Goal: Find specific page/section: Find specific page/section

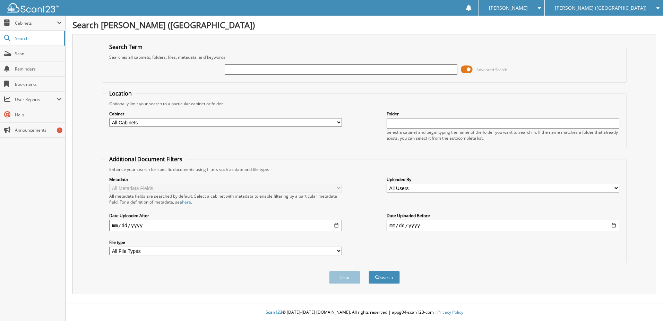
click at [236, 70] on input "text" at bounding box center [341, 69] width 233 height 10
type input "ma053355"
click at [369, 271] on button "Search" at bounding box center [384, 277] width 31 height 13
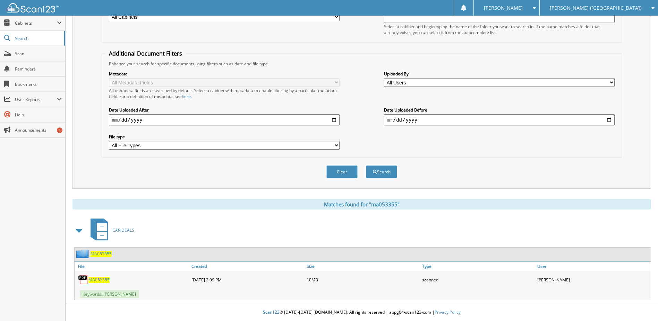
scroll to position [106, 0]
click at [101, 280] on span "MA053355" at bounding box center [98, 280] width 21 height 6
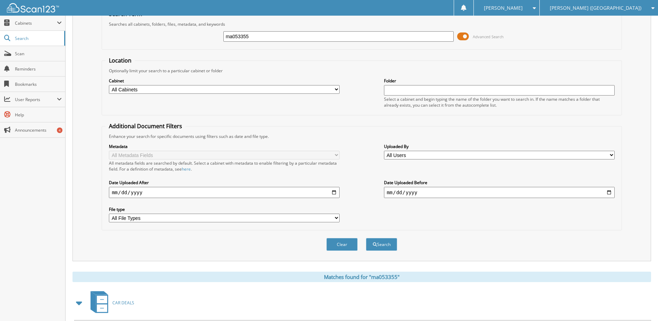
scroll to position [0, 0]
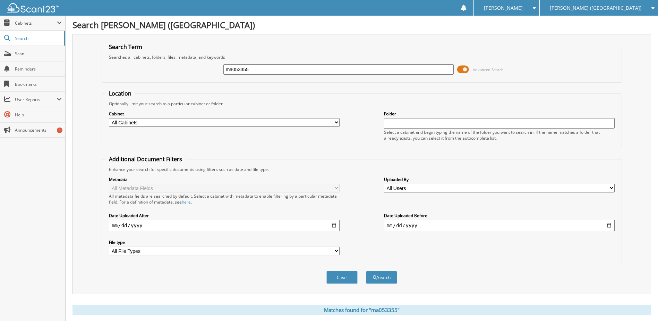
click at [241, 71] on input "ma053355" at bounding box center [338, 69] width 231 height 10
type input "t5408238"
click at [366, 271] on button "Search" at bounding box center [381, 277] width 31 height 13
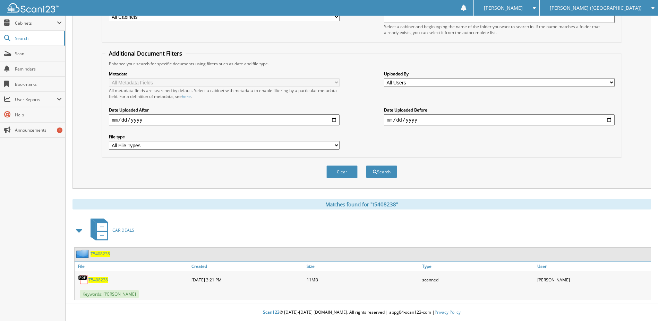
click at [101, 277] on span "T5408238" at bounding box center [97, 280] width 19 height 6
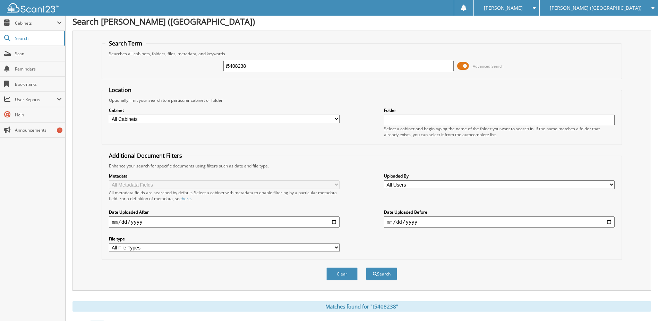
scroll to position [0, 0]
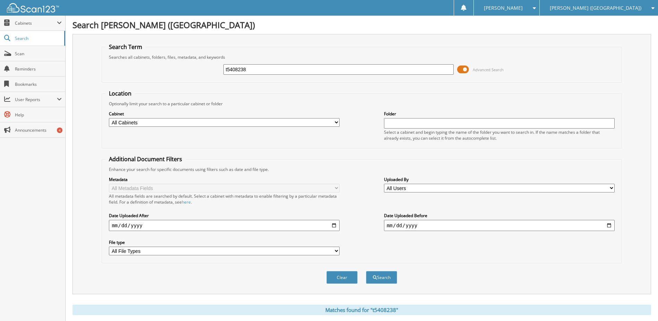
click at [243, 71] on input "t5408238" at bounding box center [338, 69] width 231 height 10
type input "t5421033"
click at [366, 271] on button "Search" at bounding box center [381, 277] width 31 height 13
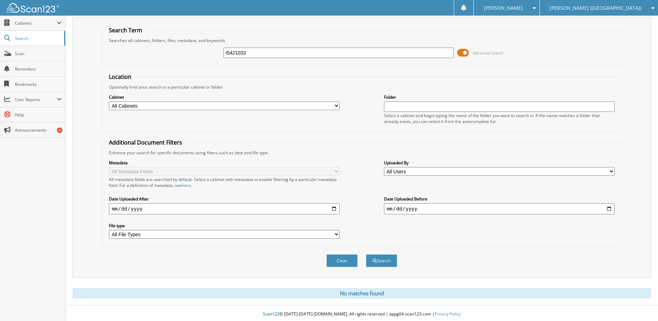
scroll to position [19, 0]
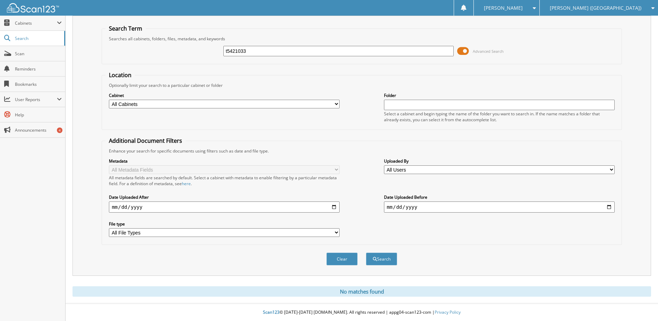
click at [238, 52] on input "t5421033" at bounding box center [338, 51] width 231 height 10
type input "sg290917"
click at [366, 252] on button "Search" at bounding box center [381, 258] width 31 height 13
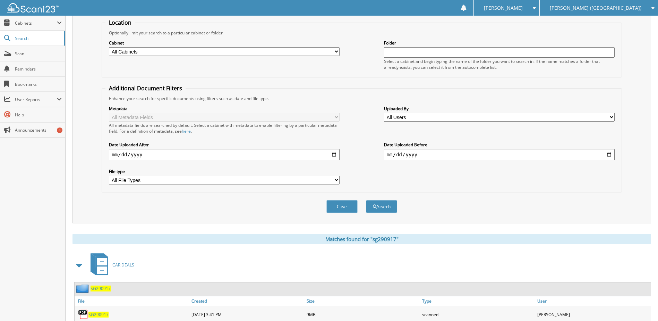
scroll to position [104, 0]
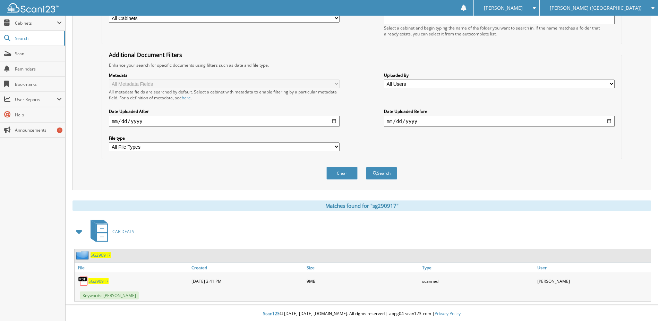
click at [99, 282] on span "SG290917" at bounding box center [98, 281] width 20 height 6
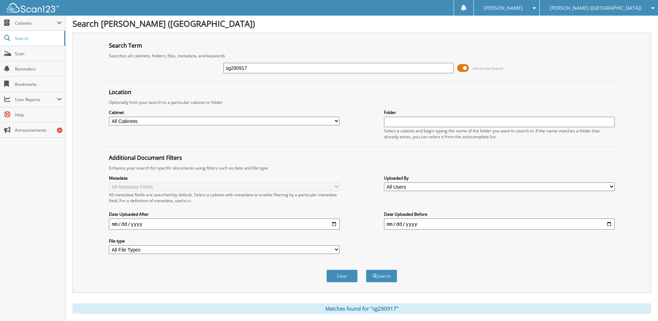
scroll to position [0, 0]
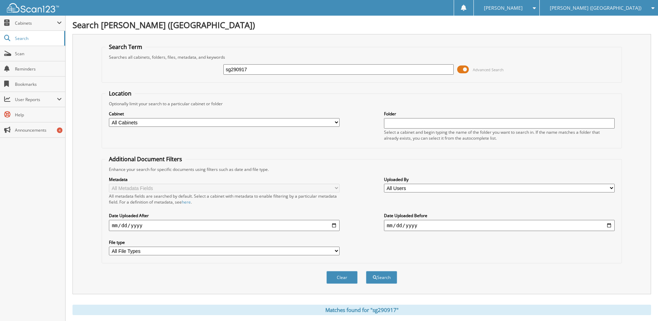
click at [245, 73] on input "sg290917" at bounding box center [338, 69] width 231 height 10
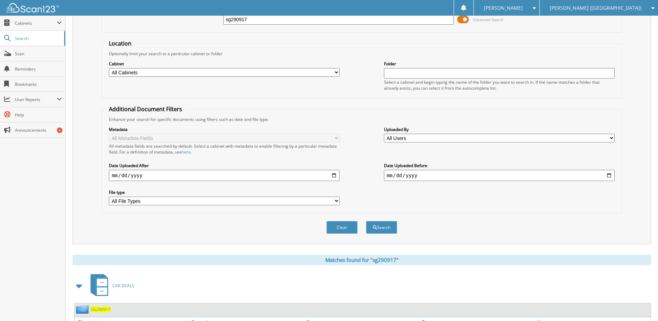
scroll to position [35, 0]
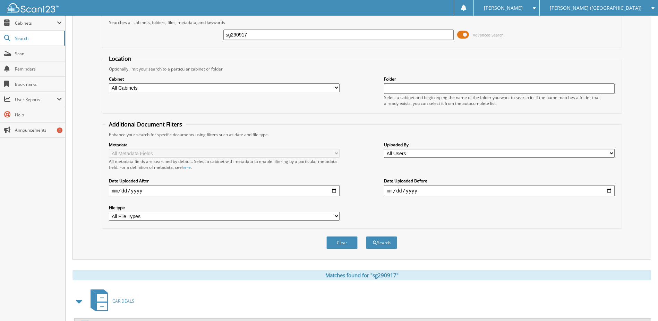
click at [236, 34] on input "sg290917" at bounding box center [338, 34] width 231 height 10
type input "m7148360"
click at [366, 236] on button "Search" at bounding box center [381, 242] width 31 height 13
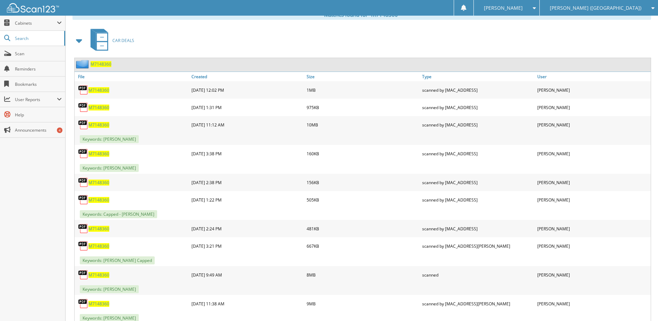
scroll to position [312, 0]
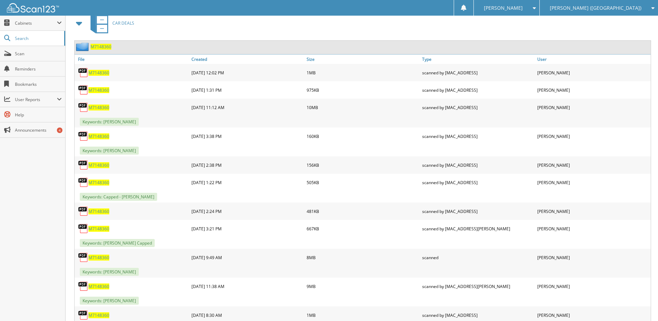
click at [96, 258] on span "M7148360" at bounding box center [98, 257] width 21 height 6
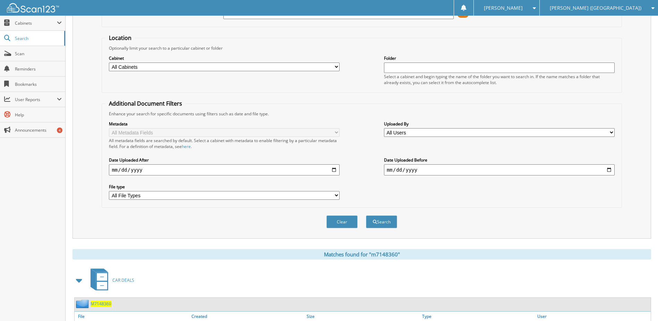
scroll to position [35, 0]
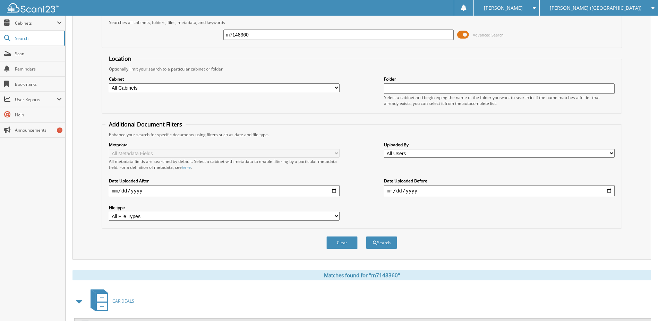
click at [245, 35] on input "m7148360" at bounding box center [338, 34] width 231 height 10
type input "sg318578"
click at [366, 236] on button "Search" at bounding box center [381, 242] width 31 height 13
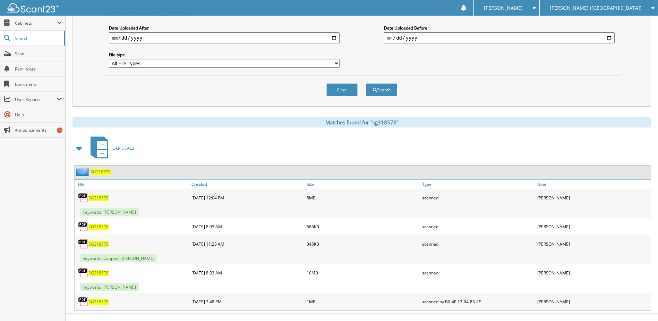
scroll to position [198, 0]
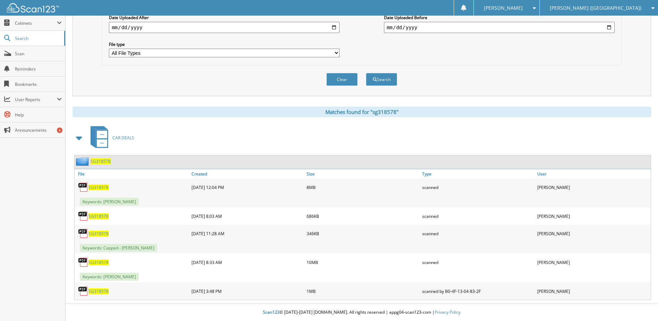
click at [99, 189] on span "SG318578" at bounding box center [98, 187] width 20 height 6
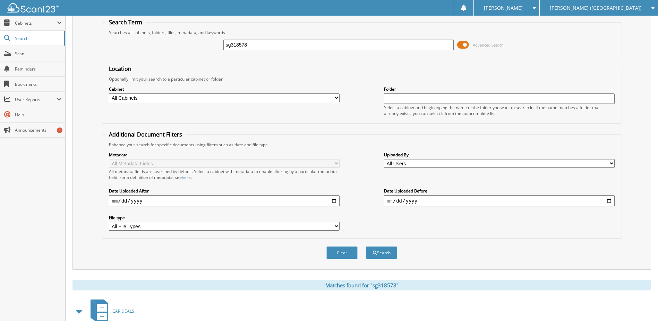
click at [243, 45] on input "sg318578" at bounding box center [338, 45] width 231 height 10
type input "mj318736"
click at [366, 246] on button "Search" at bounding box center [381, 252] width 31 height 13
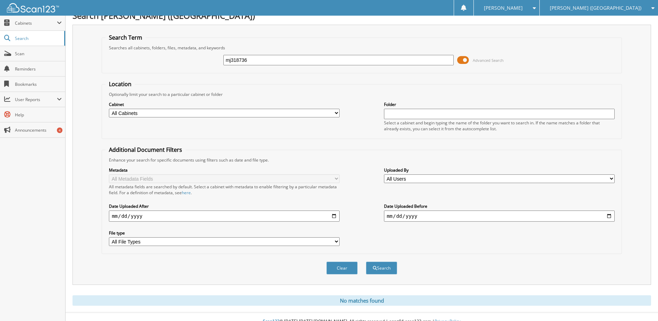
scroll to position [19, 0]
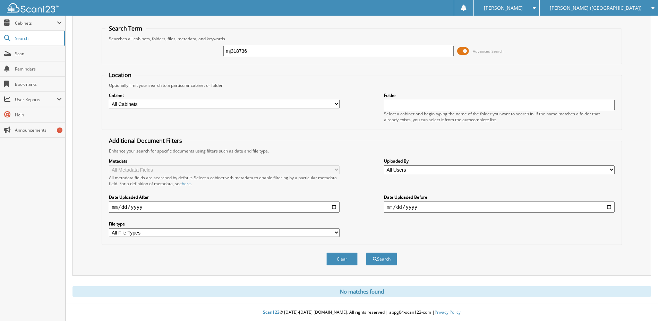
click at [236, 50] on input "mj318736" at bounding box center [338, 51] width 231 height 10
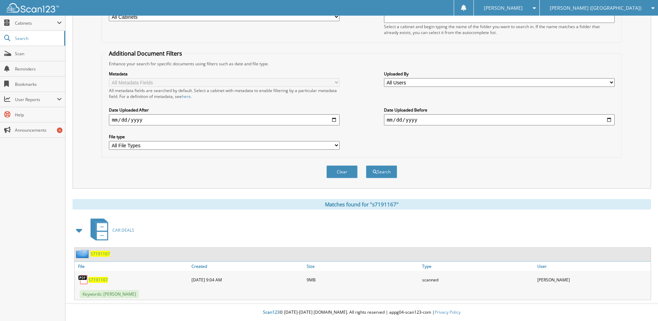
scroll to position [106, 0]
click at [96, 278] on span "S7191167" at bounding box center [97, 280] width 19 height 6
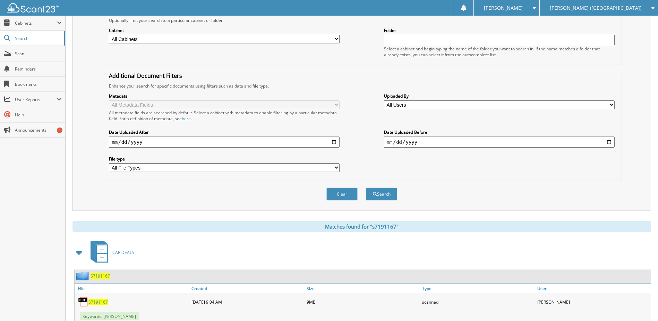
scroll to position [0, 0]
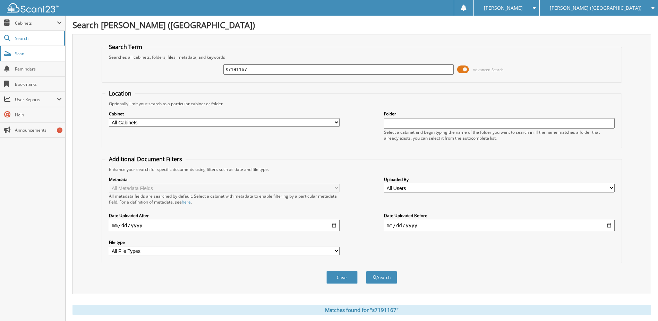
click at [21, 55] on span "Scan" at bounding box center [38, 54] width 47 height 6
